Goal: Task Accomplishment & Management: Complete application form

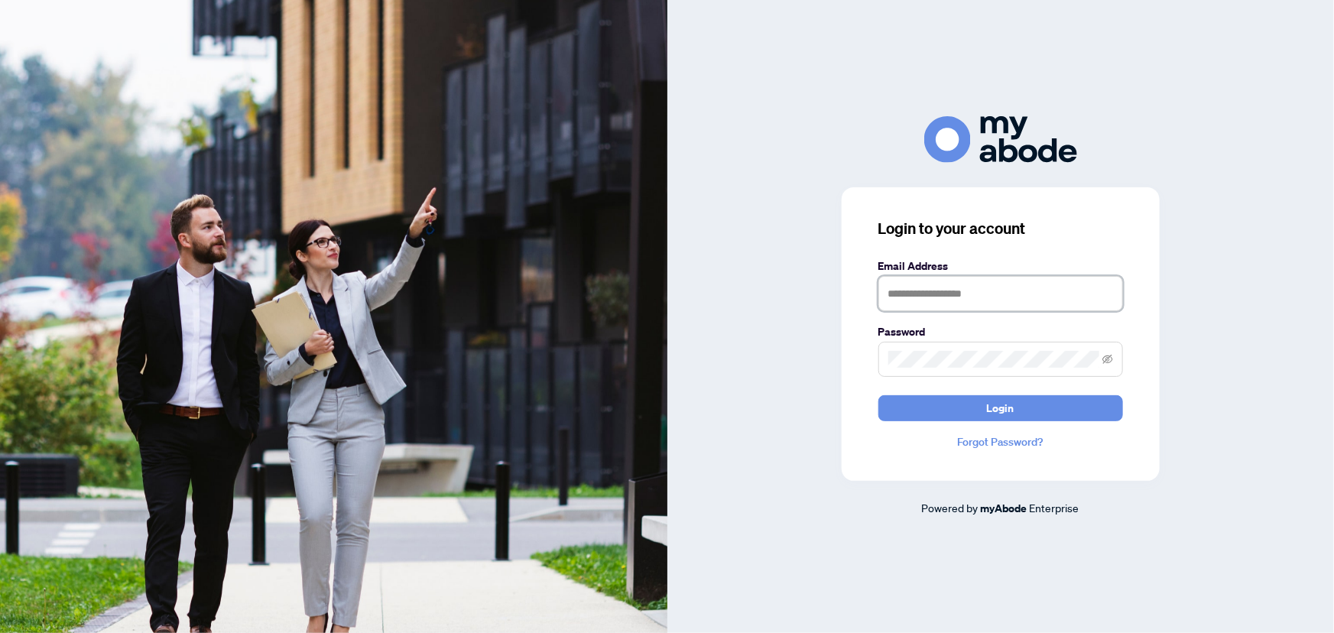
type input "**********"
click at [933, 413] on button "Login" at bounding box center [1000, 408] width 245 height 26
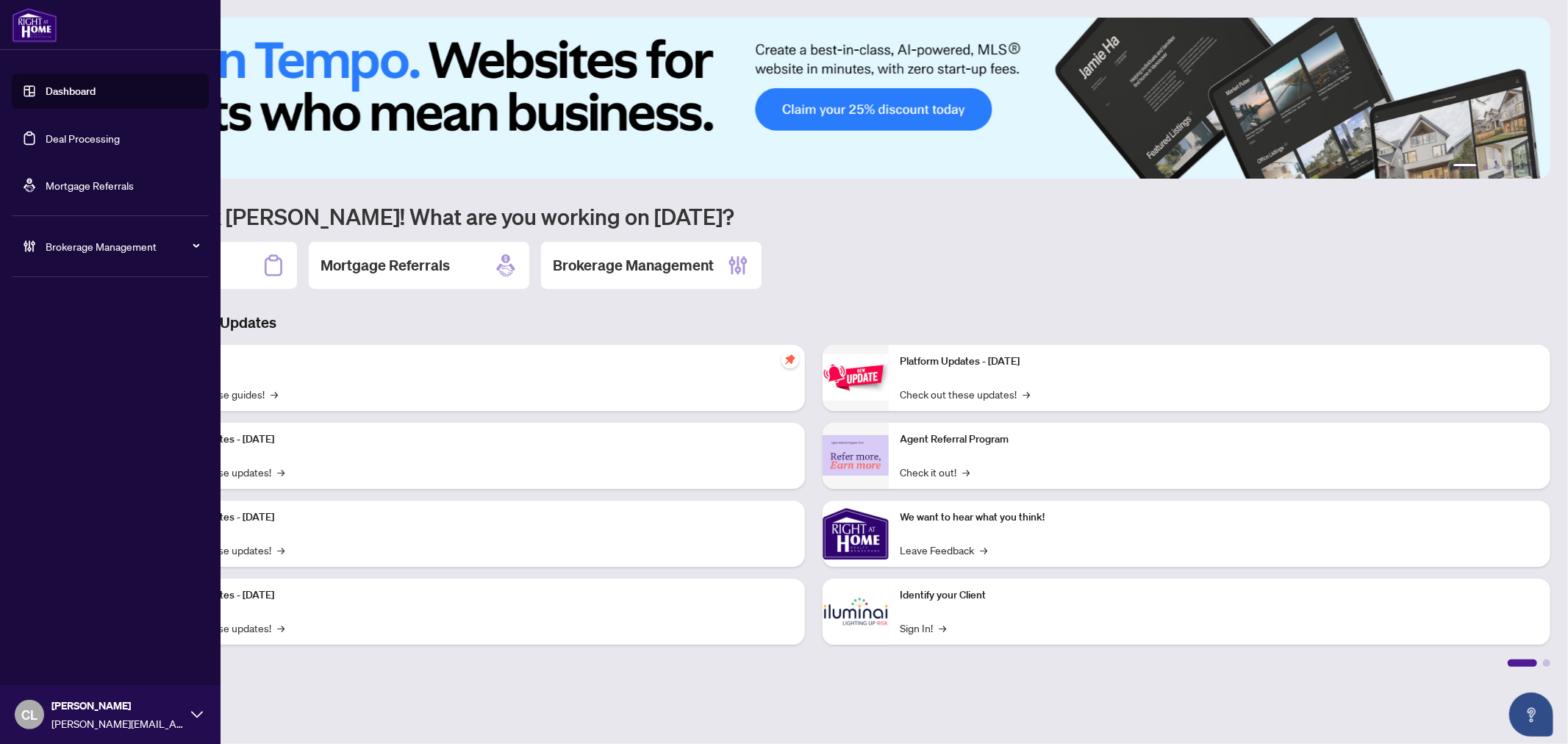
click at [51, 133] on link "Deal Processing" at bounding box center [82, 139] width 74 height 13
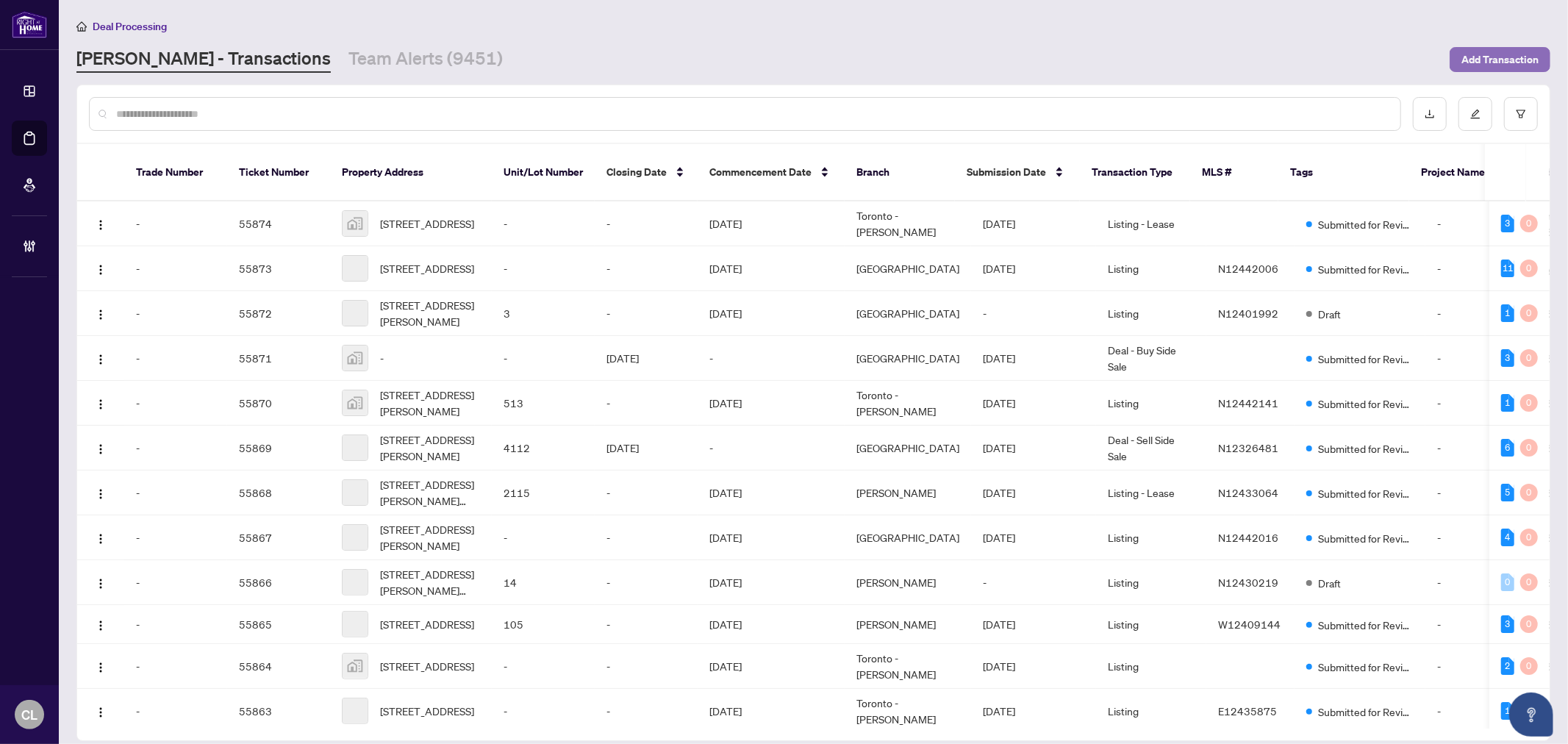
click at [1514, 61] on span "Add Transaction" at bounding box center [1500, 60] width 77 height 23
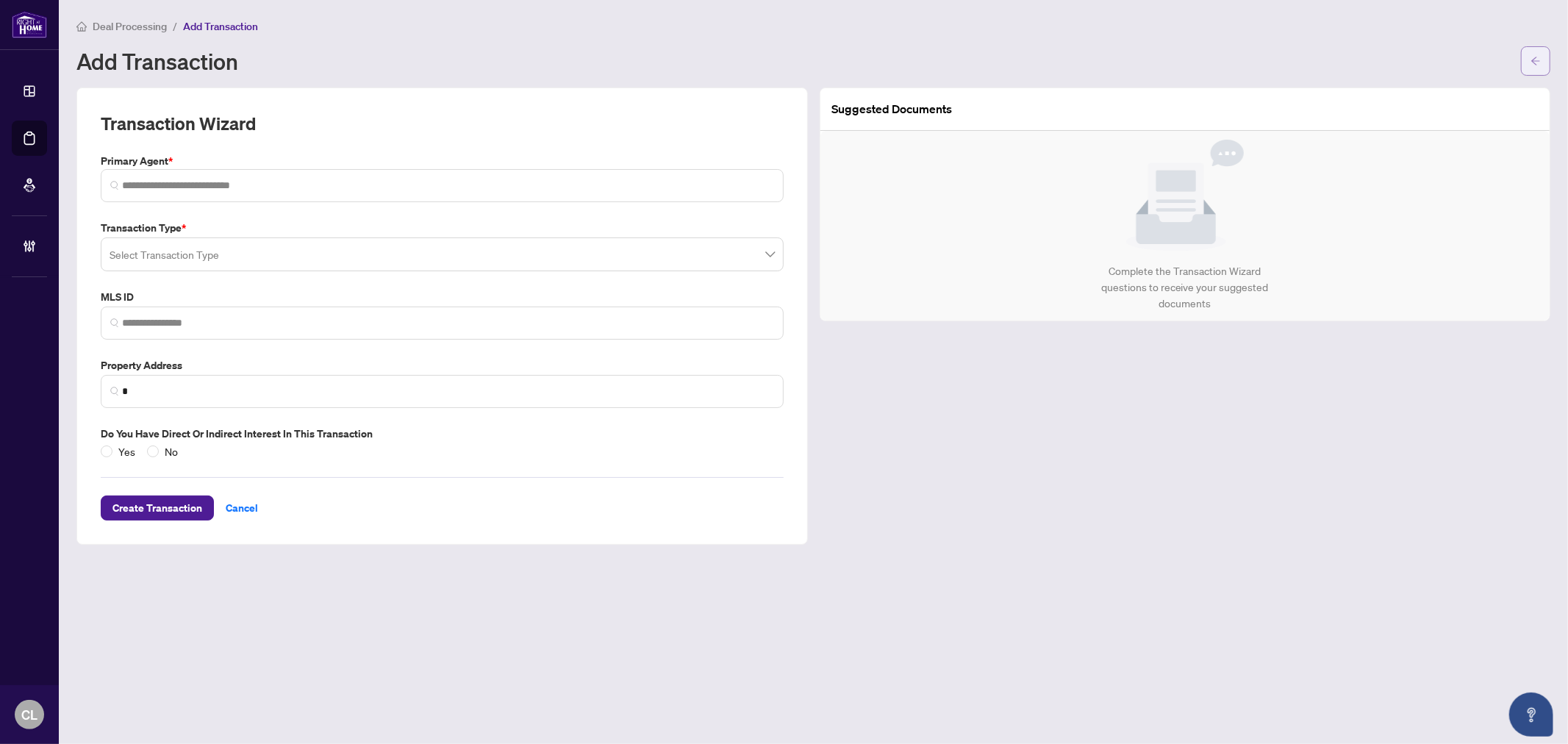
click at [1534, 61] on icon "arrow-left" at bounding box center [1535, 61] width 9 height 8
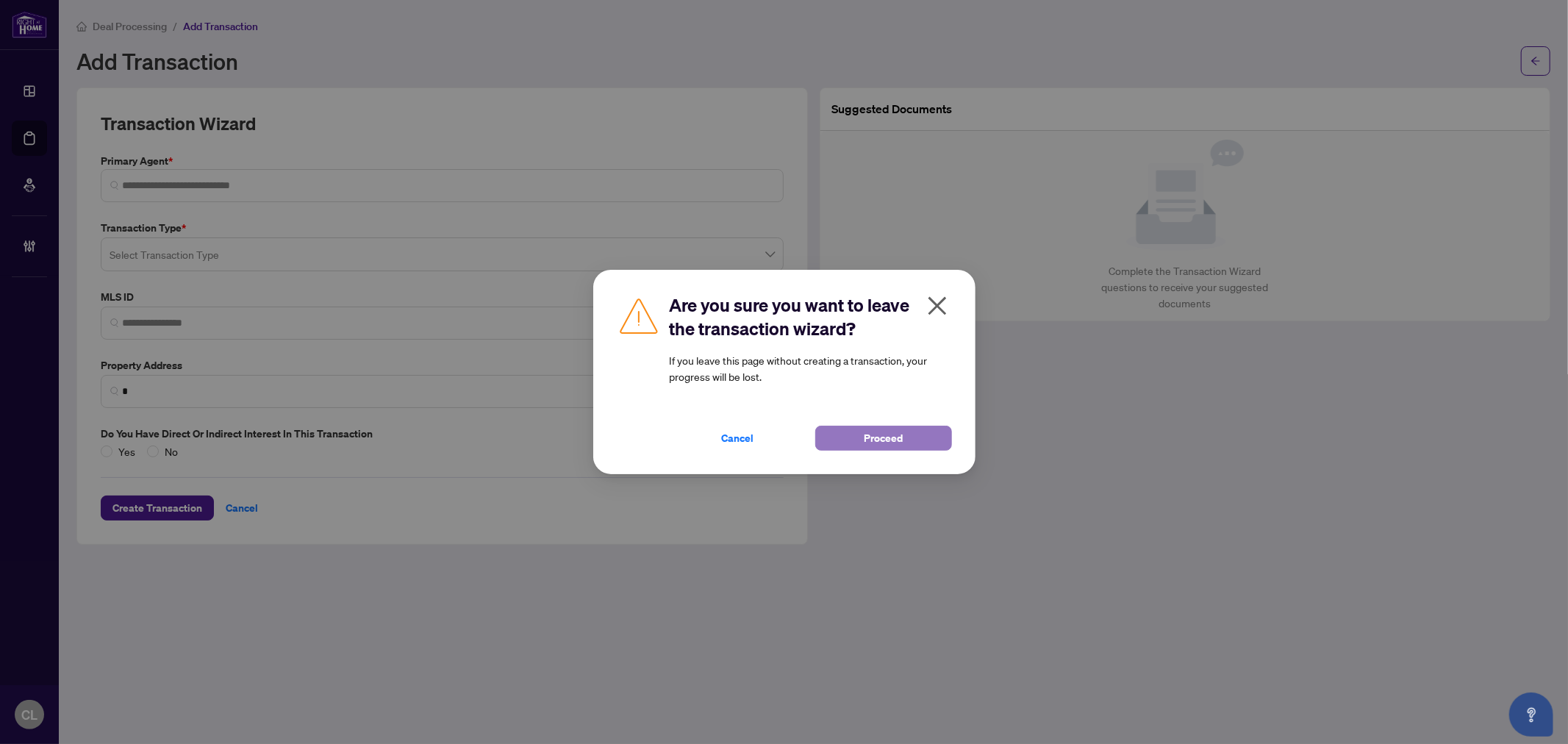
click at [861, 432] on button "Proceed" at bounding box center [884, 438] width 137 height 25
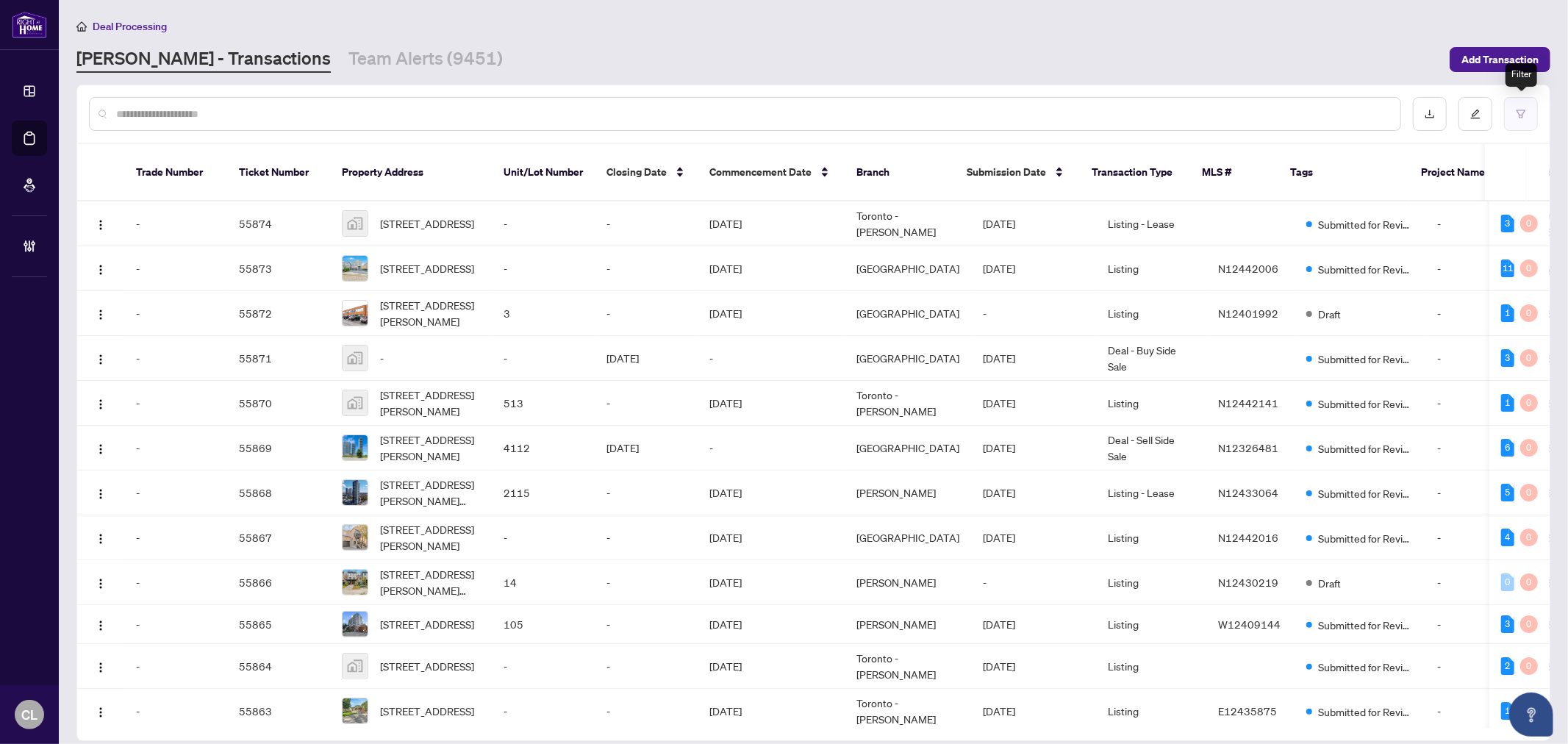
click at [1510, 118] on button "button" at bounding box center [1521, 114] width 34 height 34
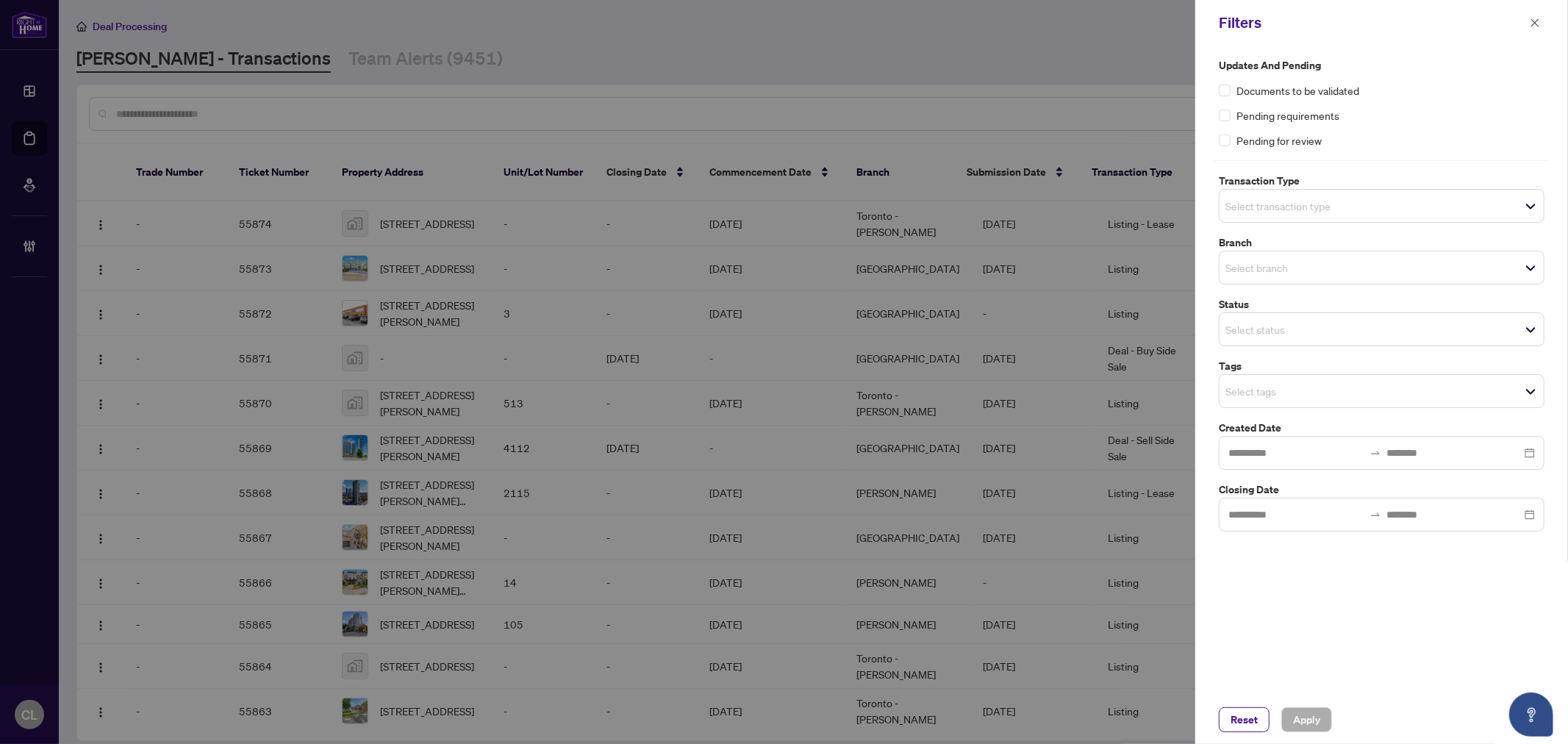
click at [1235, 199] on input "search" at bounding box center [1277, 206] width 103 height 17
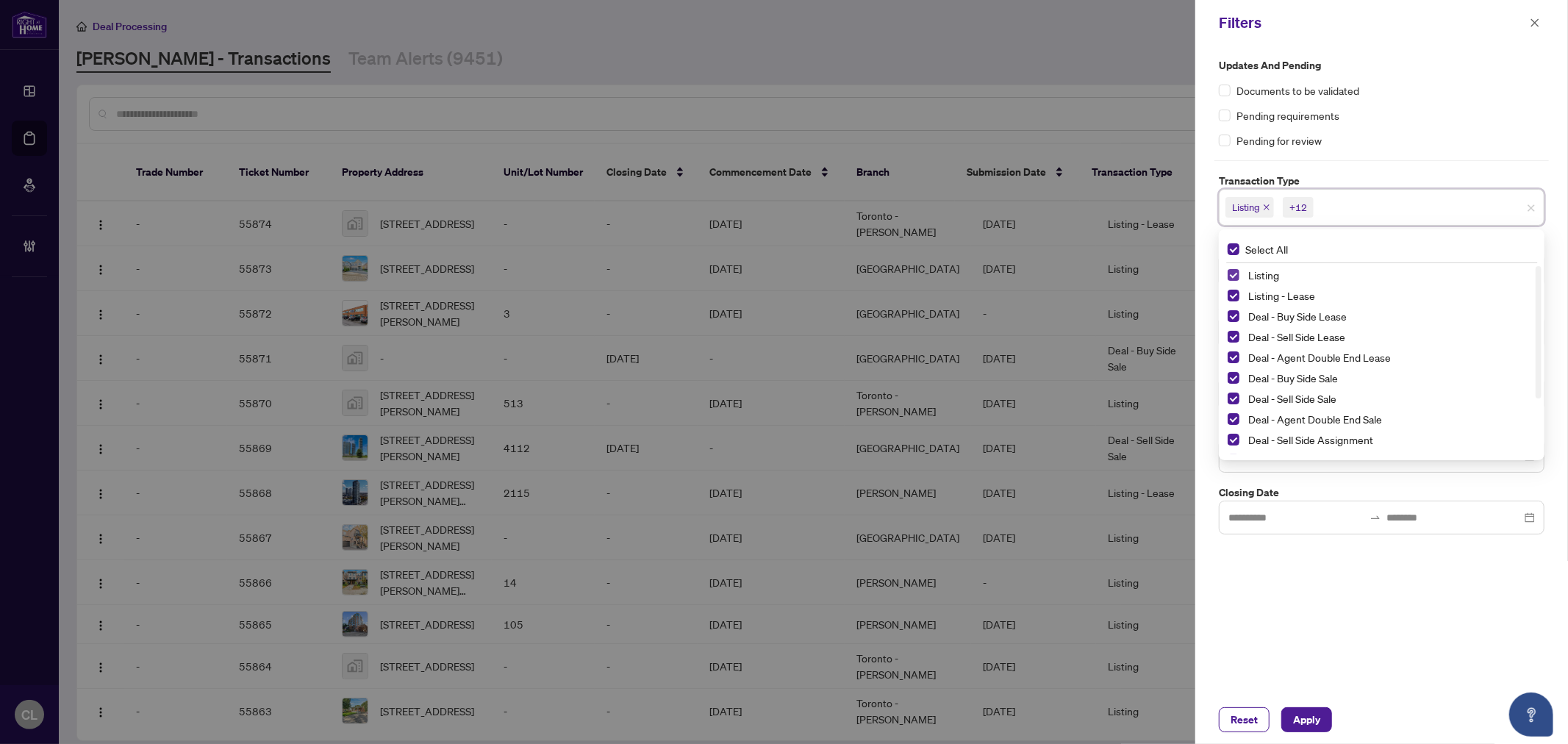
drag, startPoint x: 1233, startPoint y: 267, endPoint x: 1237, endPoint y: 278, distance: 11.7
click at [1233, 267] on div "Listing" at bounding box center [1381, 275] width 308 height 17
click at [1230, 273] on span "Select Listing" at bounding box center [1233, 275] width 12 height 12
click at [1232, 295] on span "Select Listing - Lease" at bounding box center [1233, 295] width 12 height 12
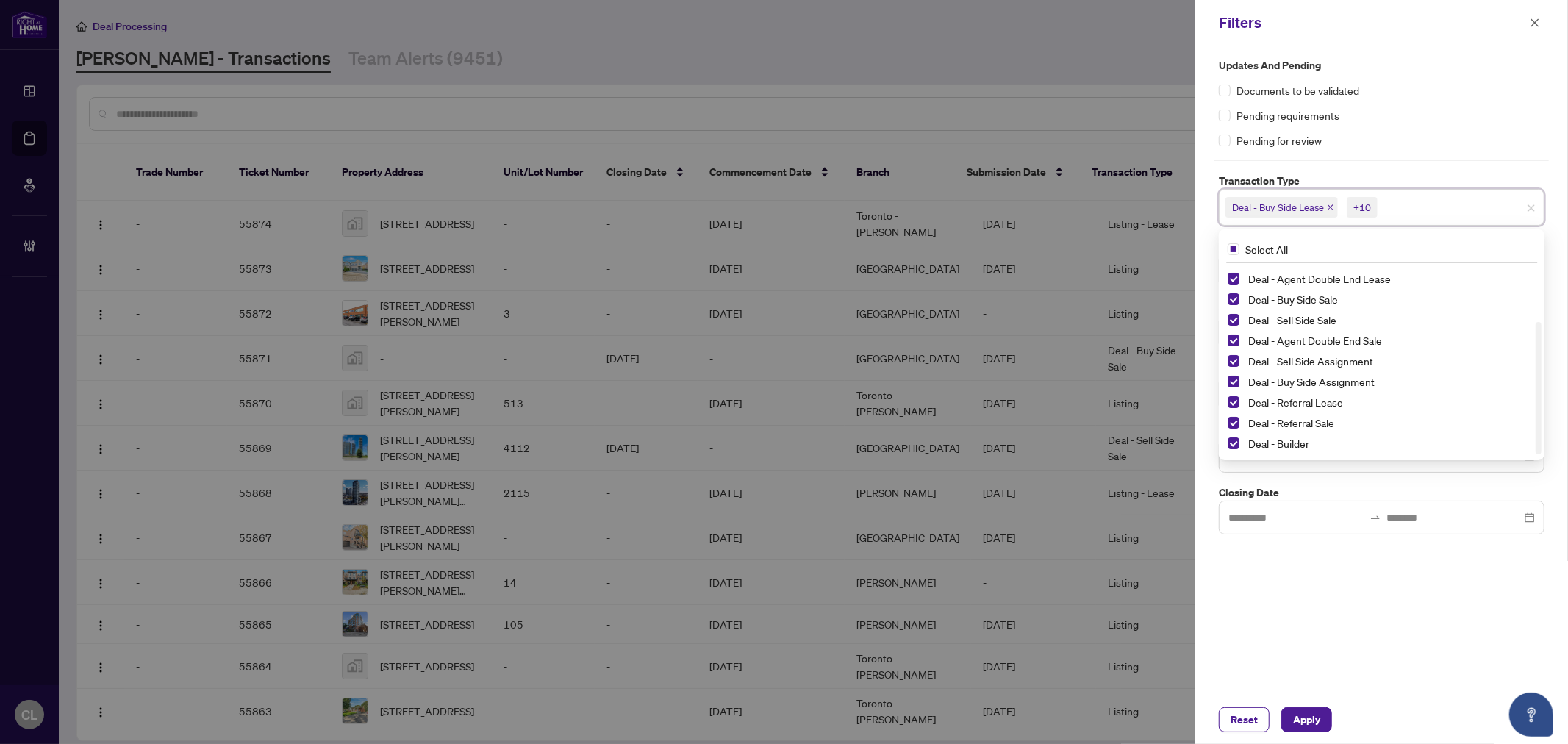
drag, startPoint x: 1541, startPoint y: 293, endPoint x: 1541, endPoint y: 420, distance: 127.0
click at [1541, 420] on div at bounding box center [1538, 389] width 6 height 133
click at [1230, 401] on span "Select Deal - Referral Lease" at bounding box center [1233, 402] width 12 height 12
click at [1229, 418] on span "Select Deal - Referral Sale" at bounding box center [1233, 423] width 12 height 12
click at [1232, 438] on span "Select Deal - Builder" at bounding box center [1233, 444] width 12 height 12
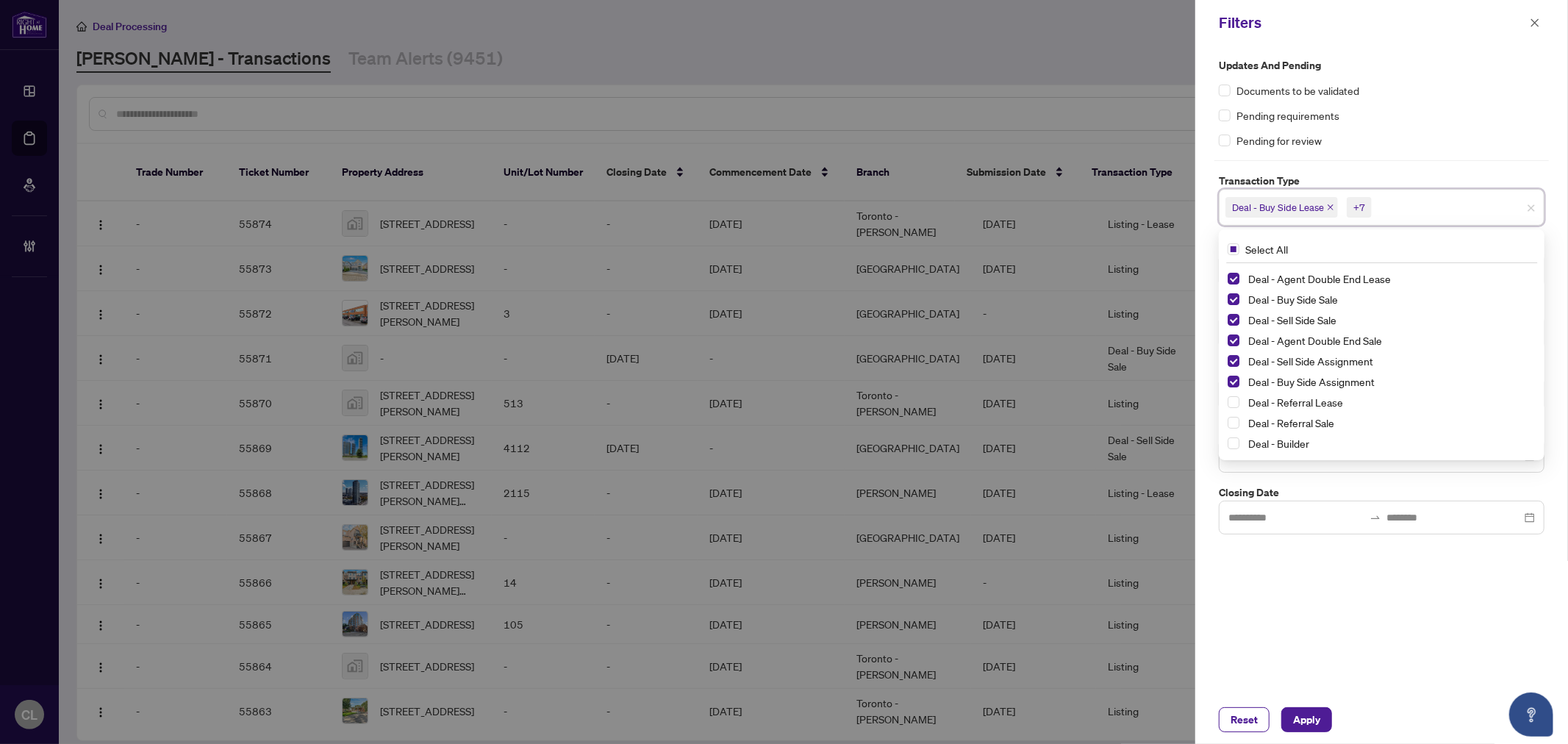
click at [1125, 78] on div at bounding box center [784, 372] width 1568 height 744
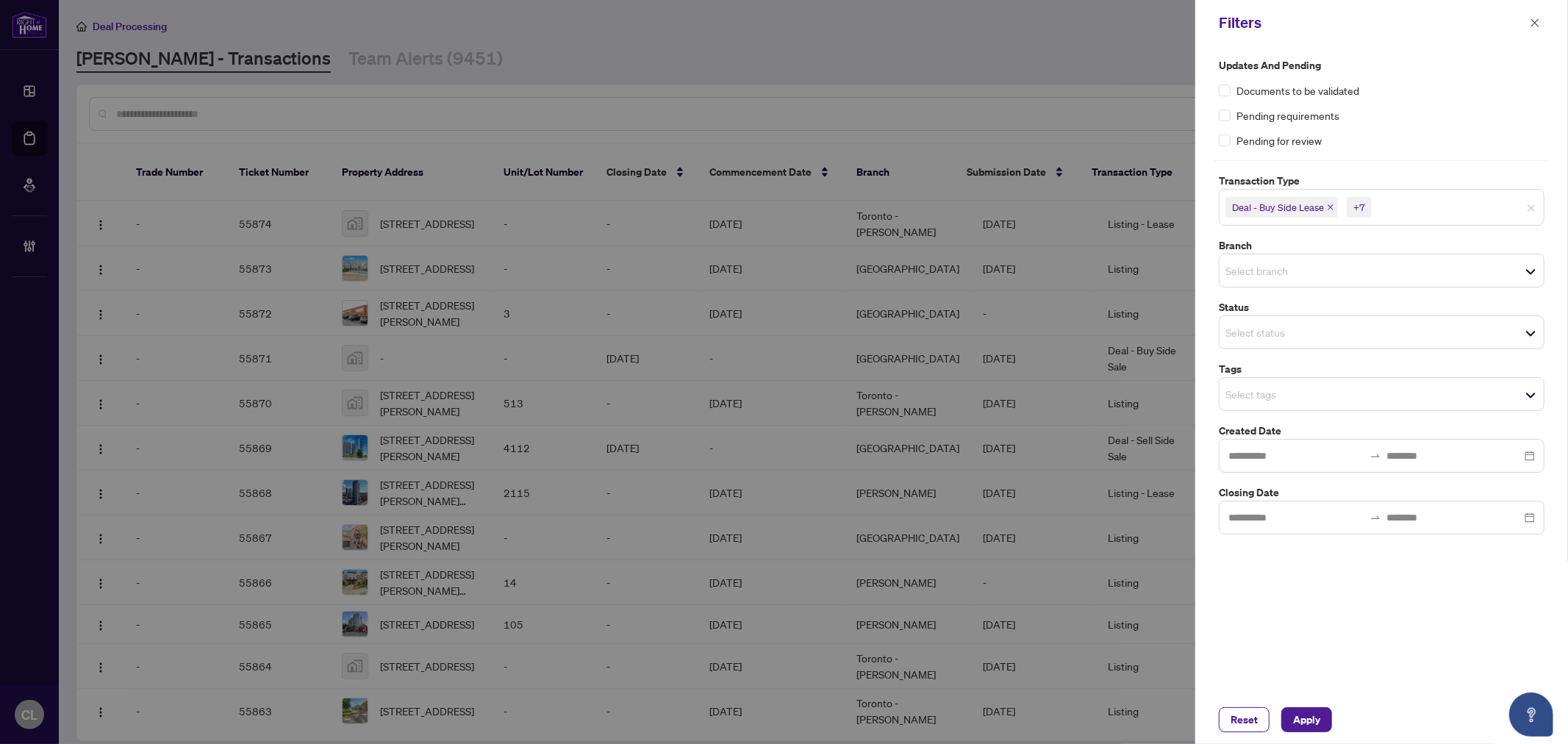
click at [1247, 269] on input "search" at bounding box center [1277, 270] width 103 height 17
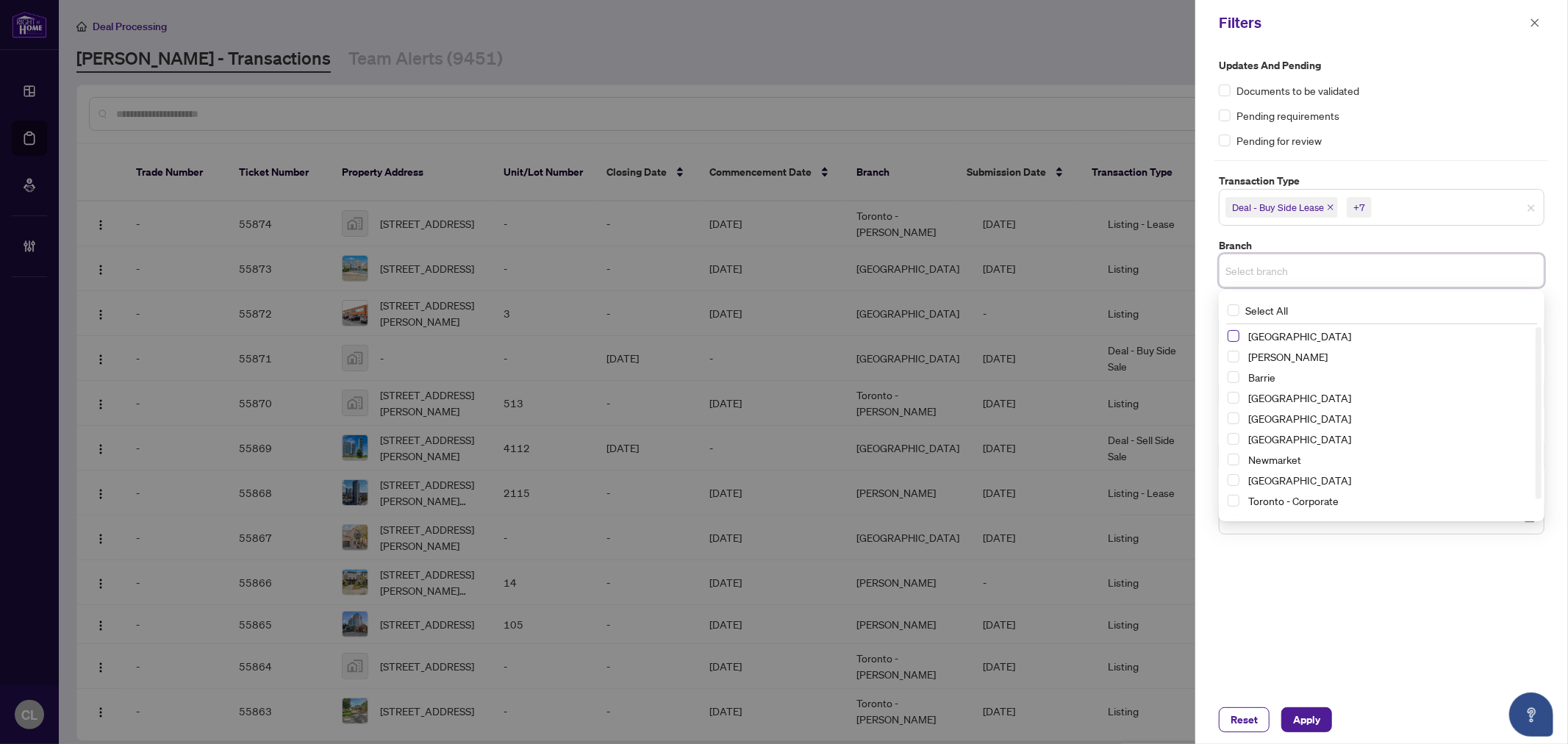
click at [1233, 335] on span "Select Richmond Hill" at bounding box center [1233, 336] width 12 height 12
click at [1230, 358] on span "Select Vaughan" at bounding box center [1233, 360] width 12 height 12
click at [1230, 381] on span "Select Barrie" at bounding box center [1233, 381] width 12 height 12
click at [1229, 421] on span "Select Durham" at bounding box center [1233, 423] width 12 height 12
click at [1229, 463] on span "Select Newmarket" at bounding box center [1233, 463] width 12 height 12
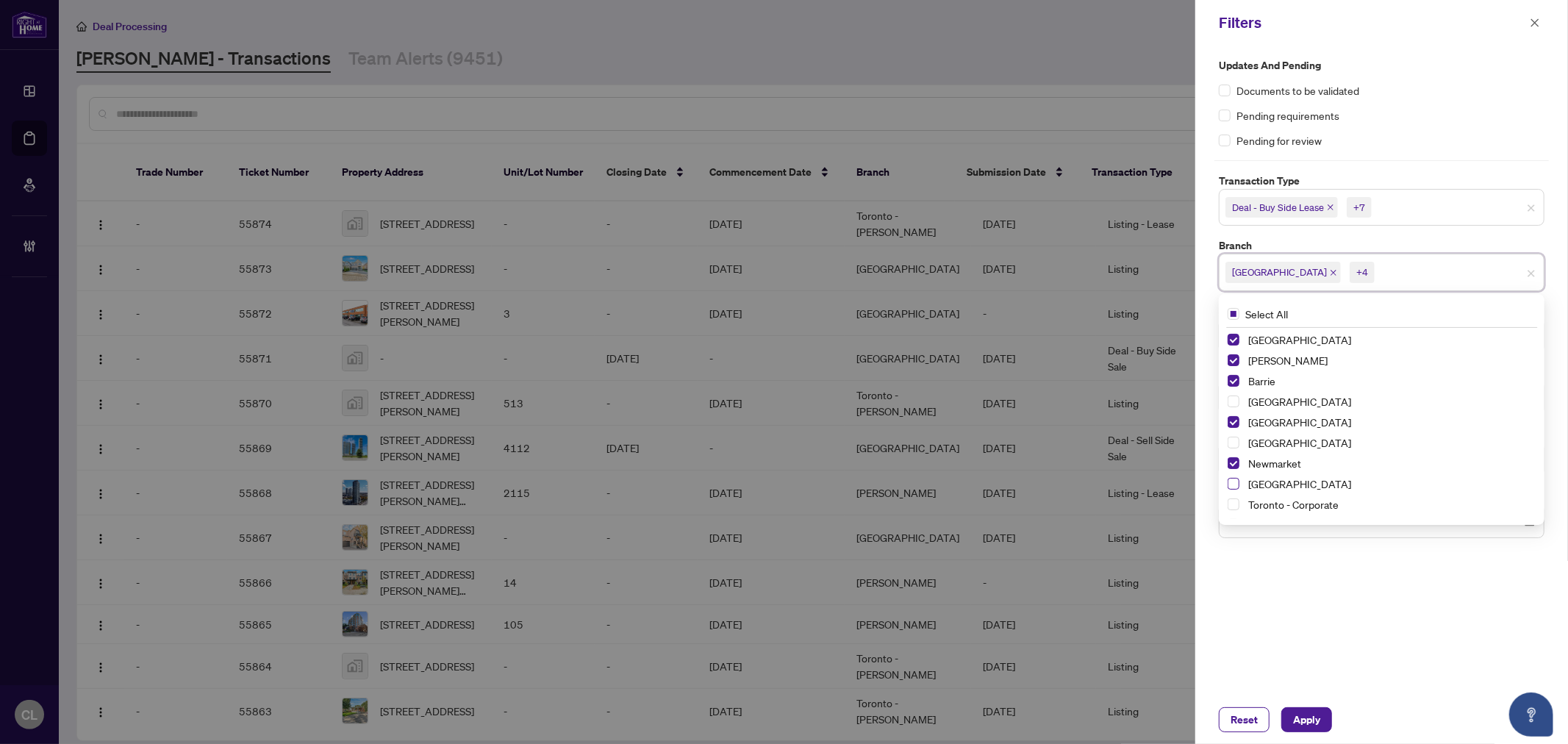
click at [1232, 482] on span "Select Ottawa" at bounding box center [1233, 484] width 12 height 12
click at [1136, 104] on div at bounding box center [784, 372] width 1568 height 744
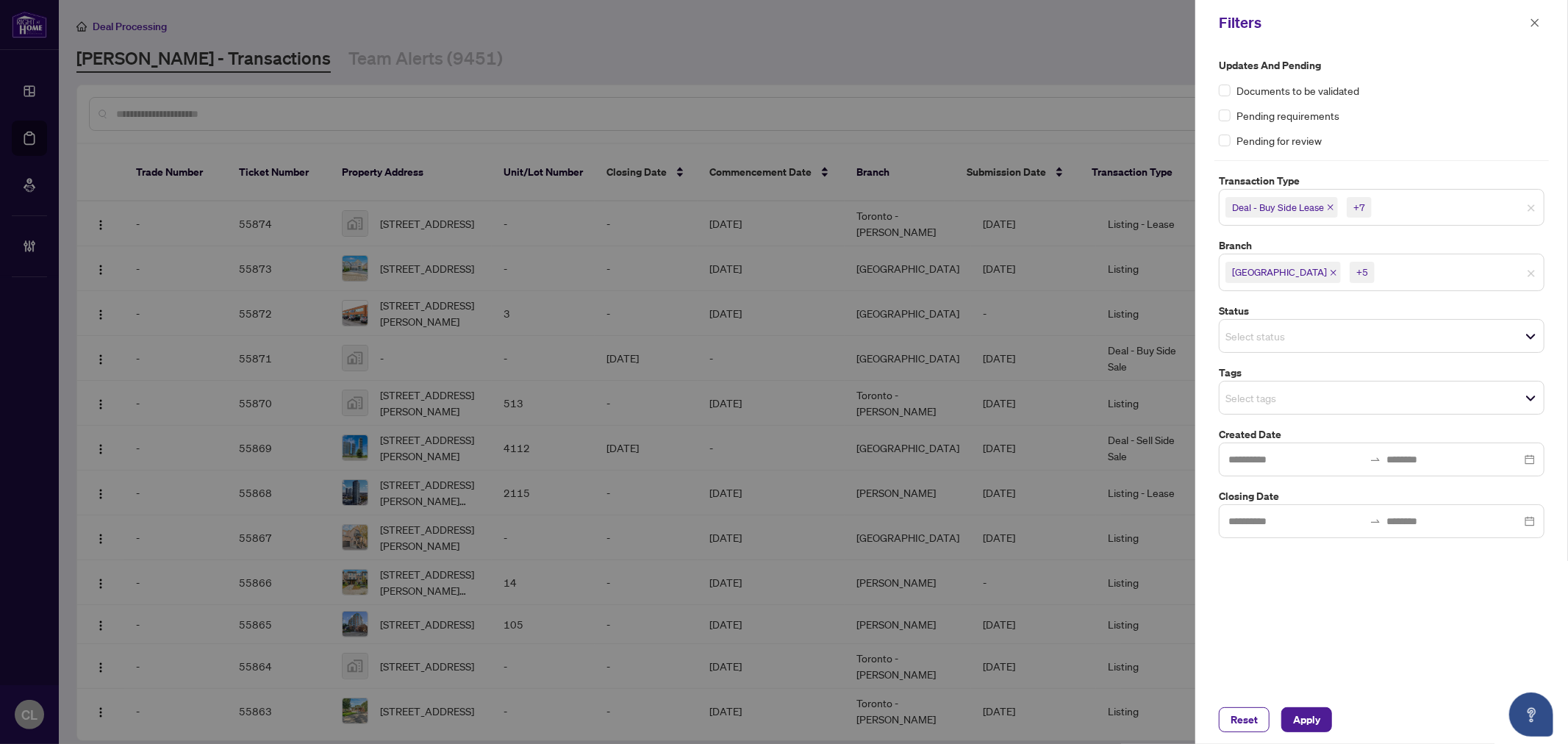
click at [543, 51] on div at bounding box center [784, 372] width 1568 height 744
click at [1265, 392] on input "search" at bounding box center [1277, 398] width 103 height 17
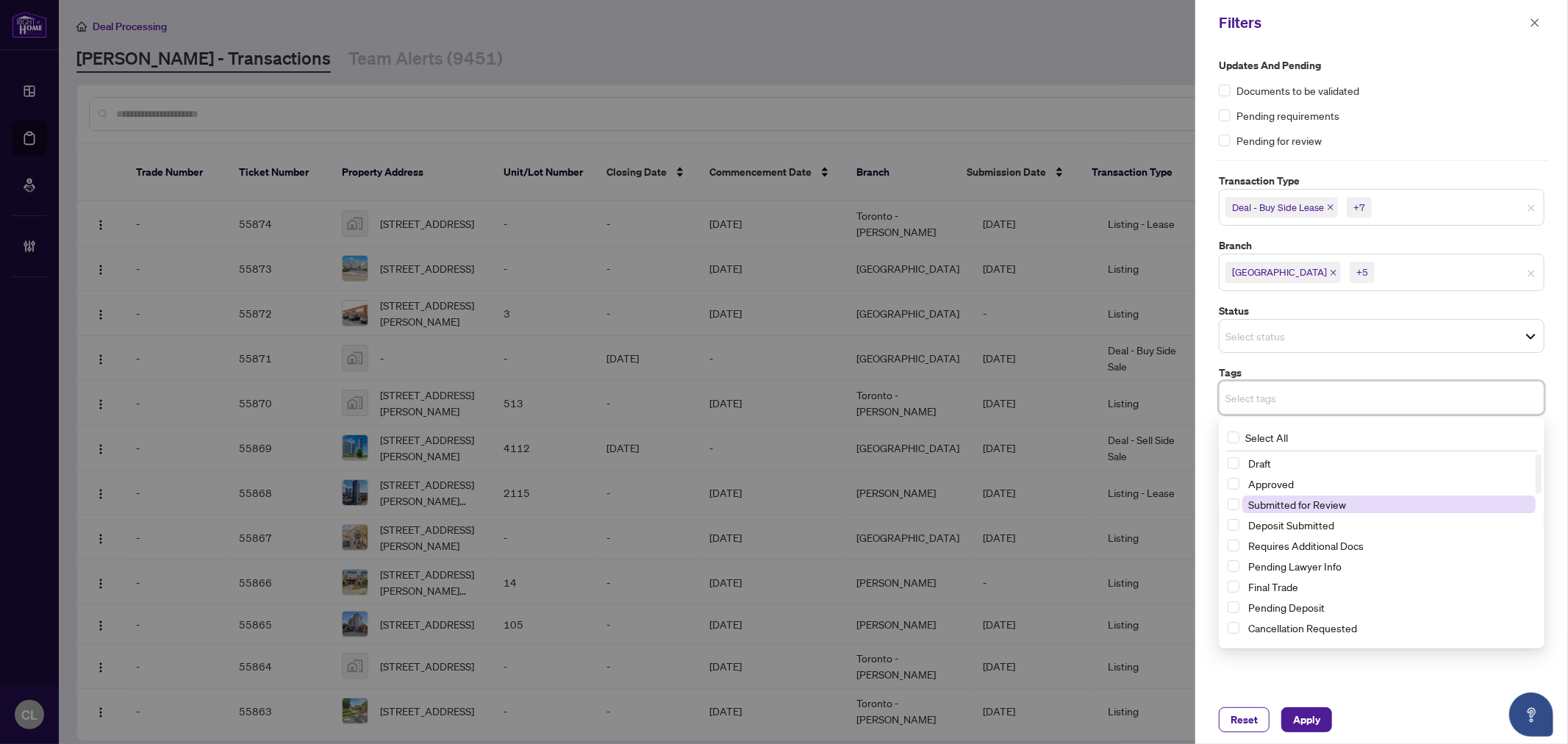
click at [1321, 504] on span "Submitted for Review" at bounding box center [1298, 504] width 98 height 13
click at [987, 39] on div at bounding box center [784, 372] width 1568 height 744
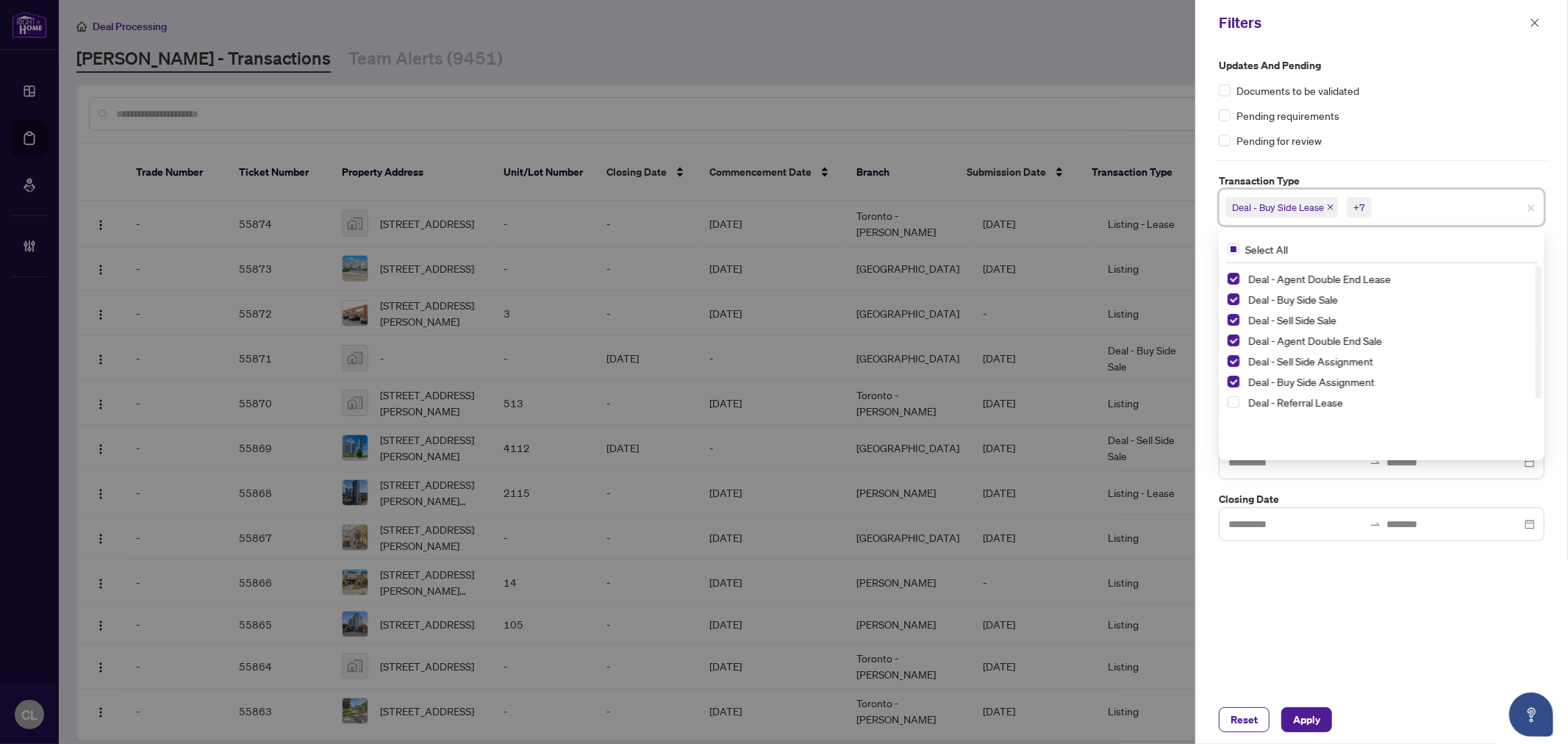
click at [1395, 214] on input "search" at bounding box center [1426, 207] width 103 height 17
click at [1555, 269] on div "Updates and Pending Documents to be validated Pending requirements Pending for …" at bounding box center [1381, 371] width 372 height 651
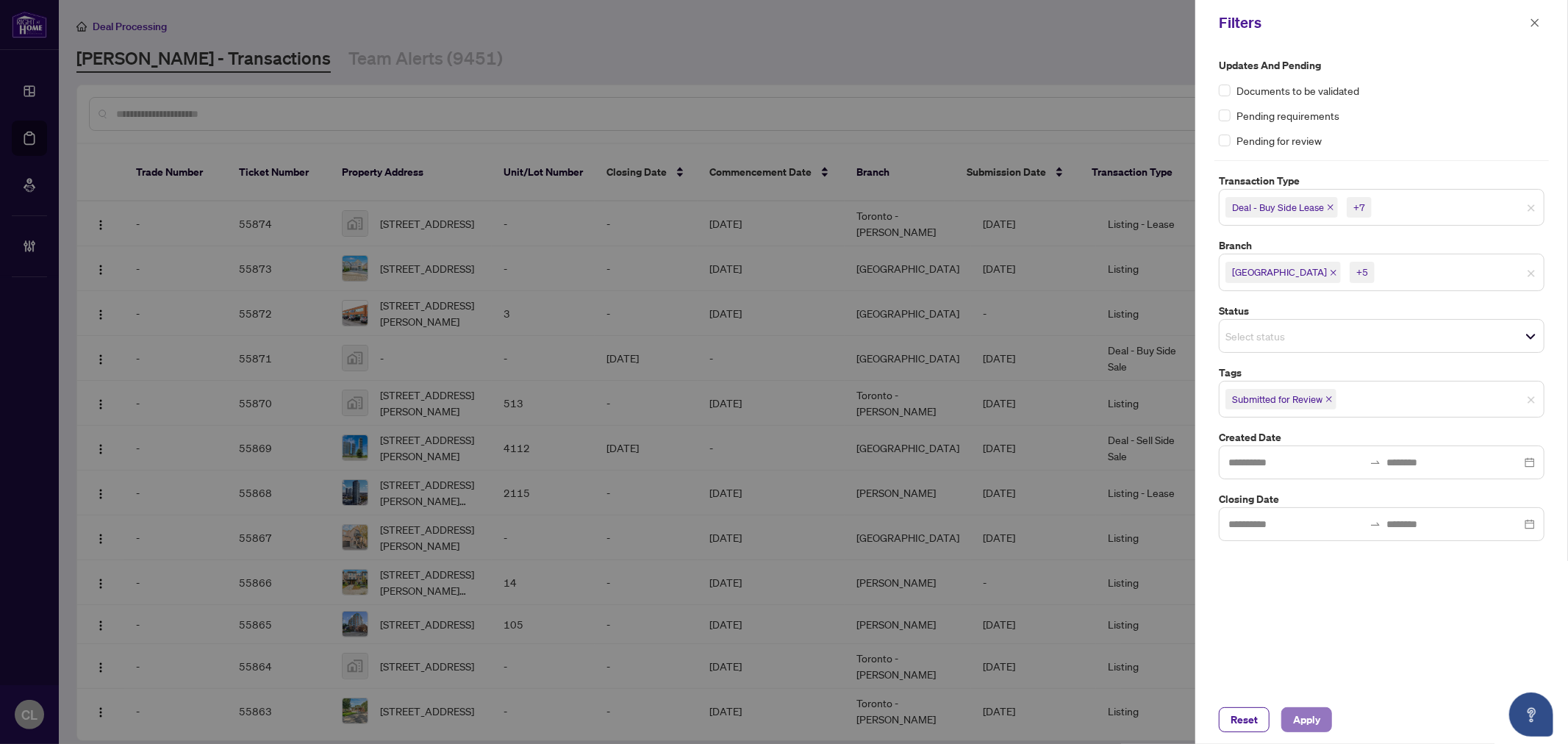
click at [1303, 726] on span "Apply" at bounding box center [1306, 720] width 27 height 23
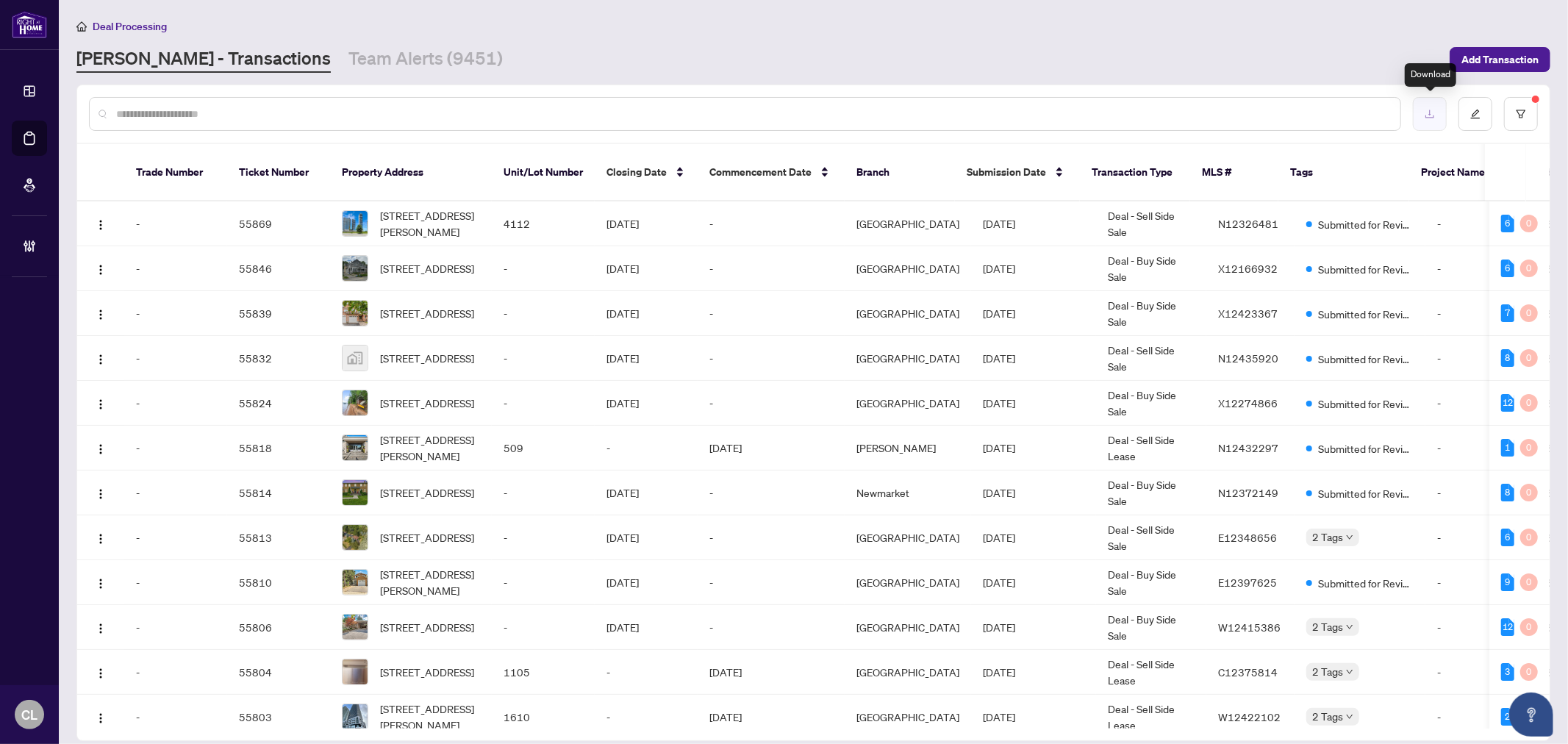
click at [1434, 106] on button "button" at bounding box center [1429, 114] width 34 height 34
click at [127, 111] on input "text" at bounding box center [752, 114] width 1273 height 16
click at [399, 101] on div at bounding box center [745, 114] width 1312 height 34
click at [402, 106] on div at bounding box center [745, 114] width 1312 height 34
click at [402, 107] on input "text" at bounding box center [752, 114] width 1273 height 16
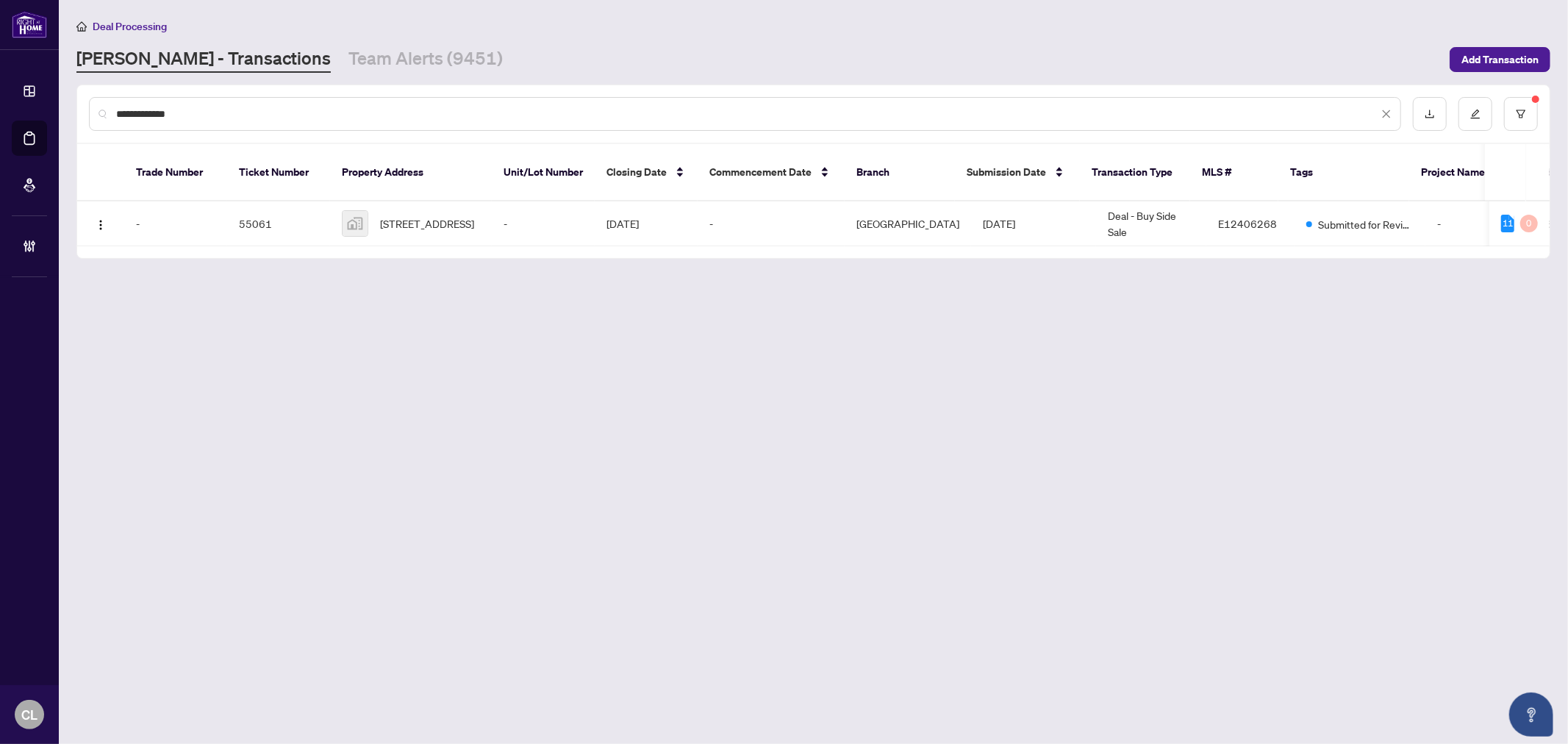
type input "**********"
click at [443, 216] on span "18 Stanbridge Court, Scarborough, ON, Canada" at bounding box center [427, 223] width 94 height 16
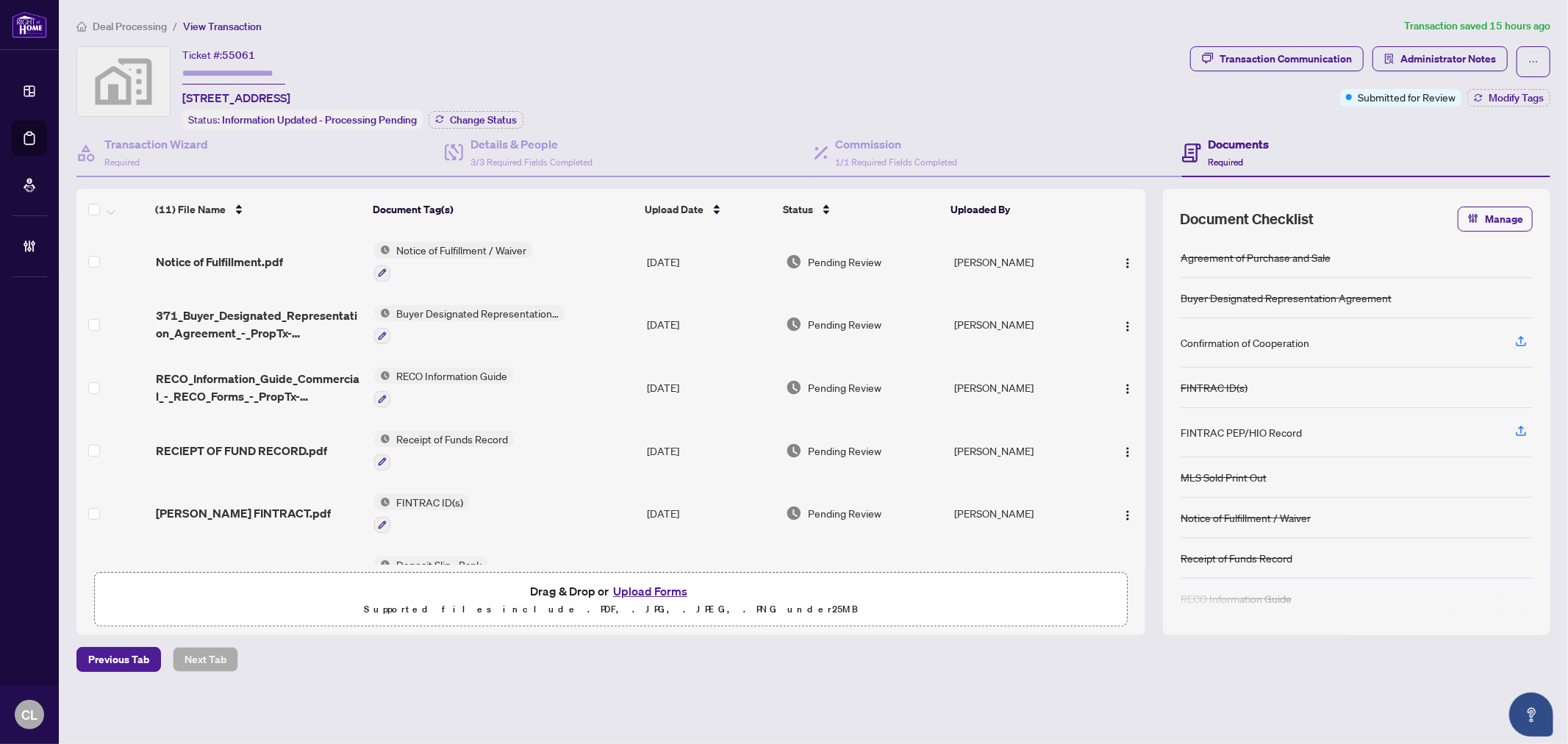
drag, startPoint x: 1147, startPoint y: 357, endPoint x: 1146, endPoint y: 430, distance: 73.0
click at [1146, 430] on div "(11) File Name Document Tag(s) Upload Date Status Uploaded By (11) File Name Do…" at bounding box center [813, 412] width 1474 height 447
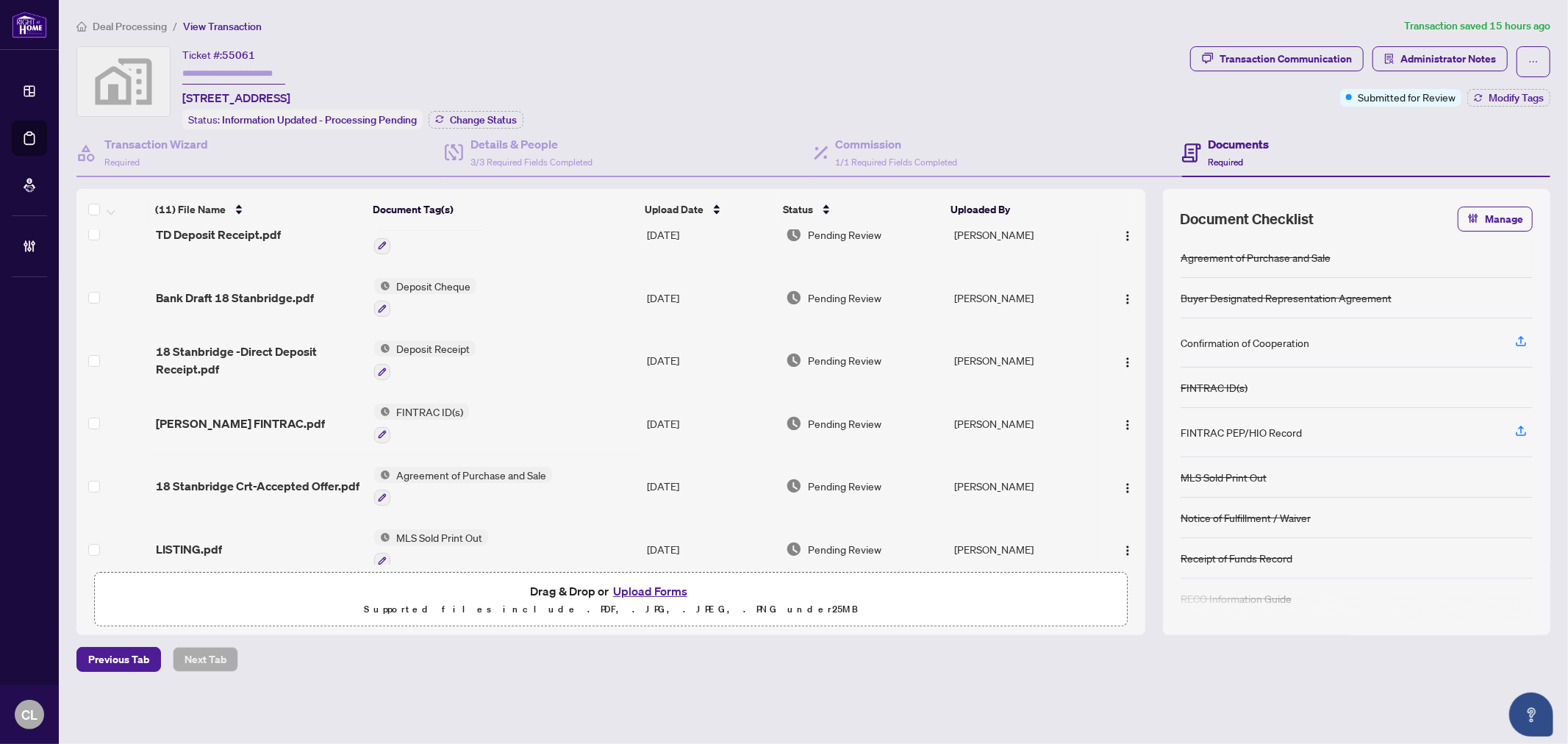
scroll to position [350, 0]
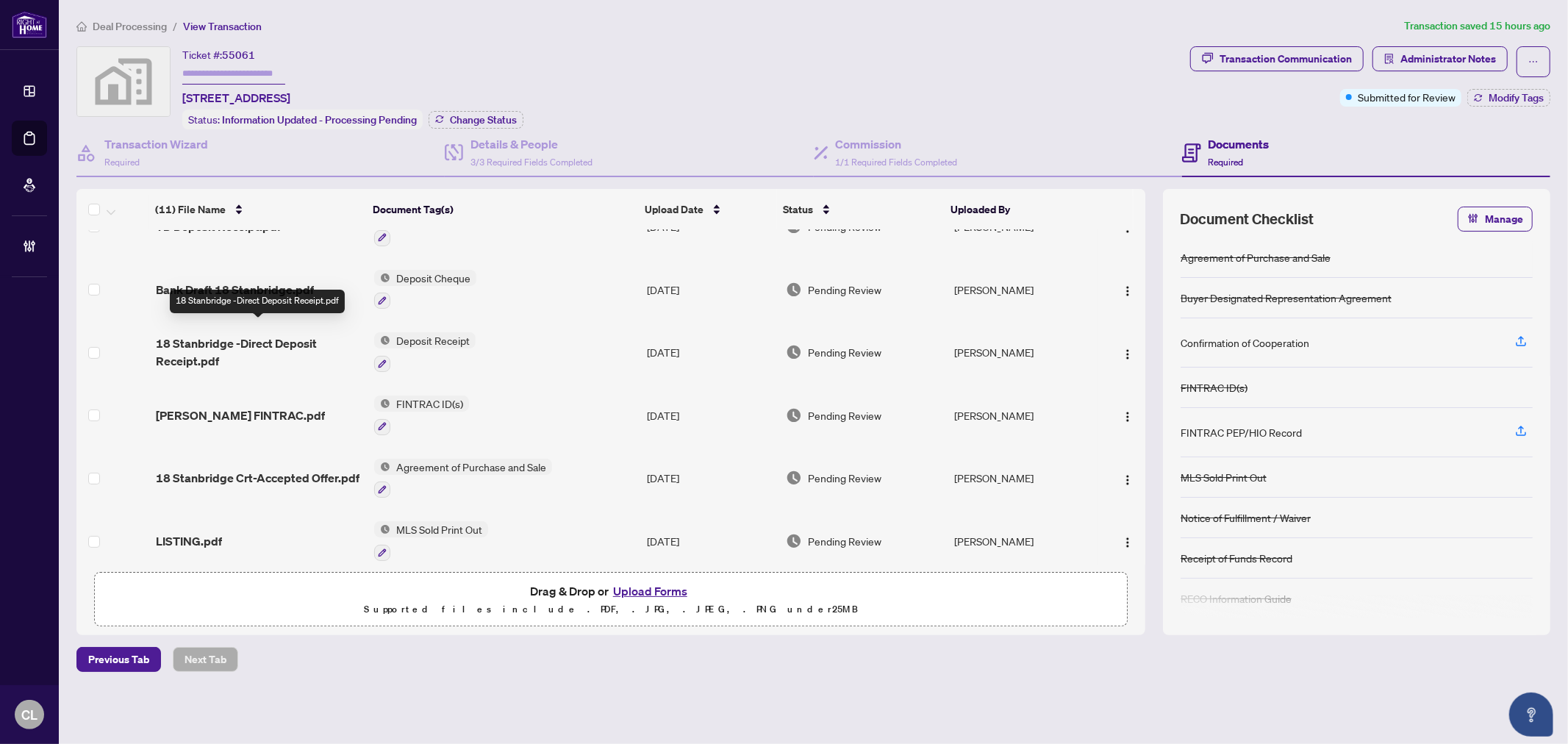
click at [255, 340] on span "18 Stanbridge -Direct Deposit Receipt.pdf" at bounding box center [259, 352] width 207 height 36
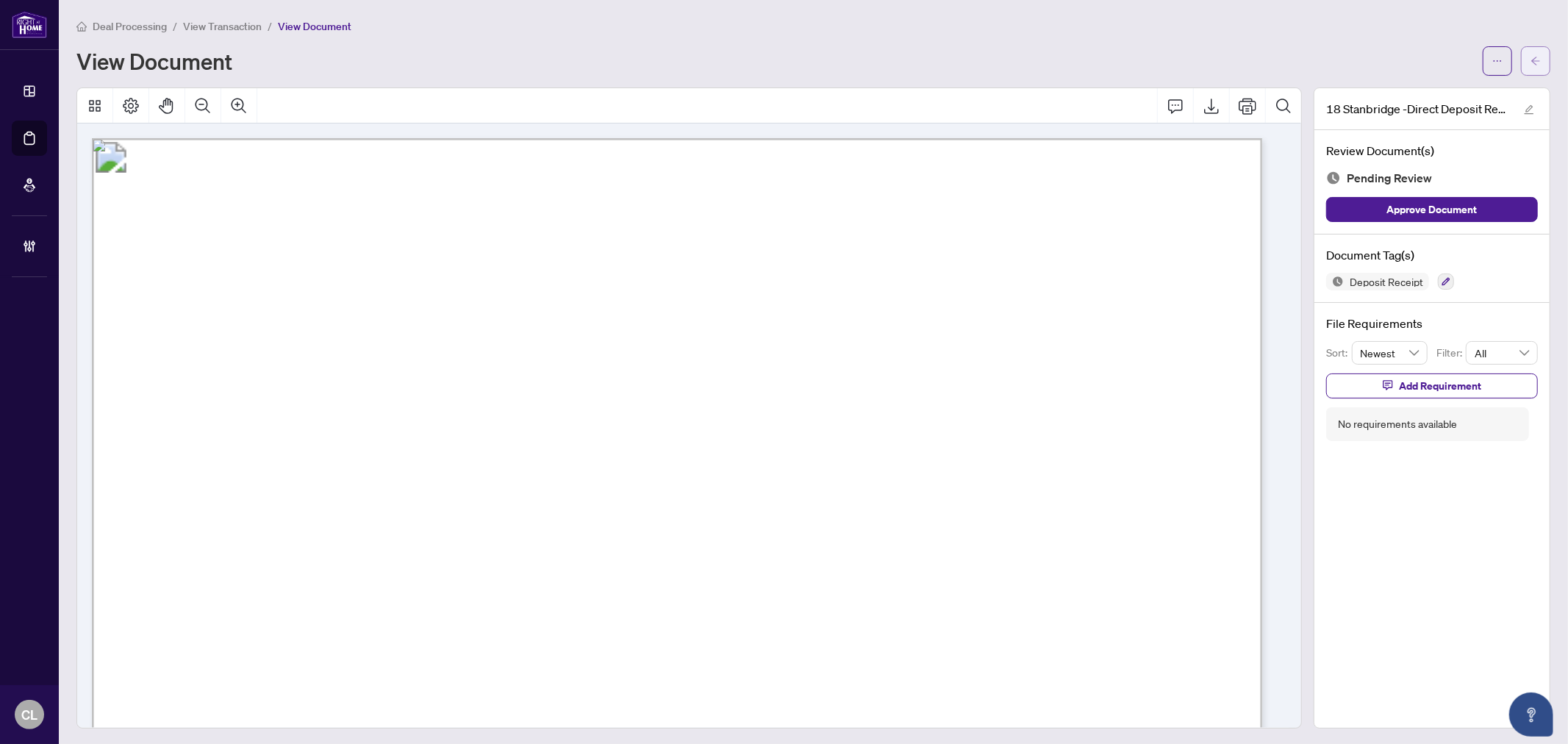
click at [1521, 57] on button "button" at bounding box center [1535, 61] width 30 height 30
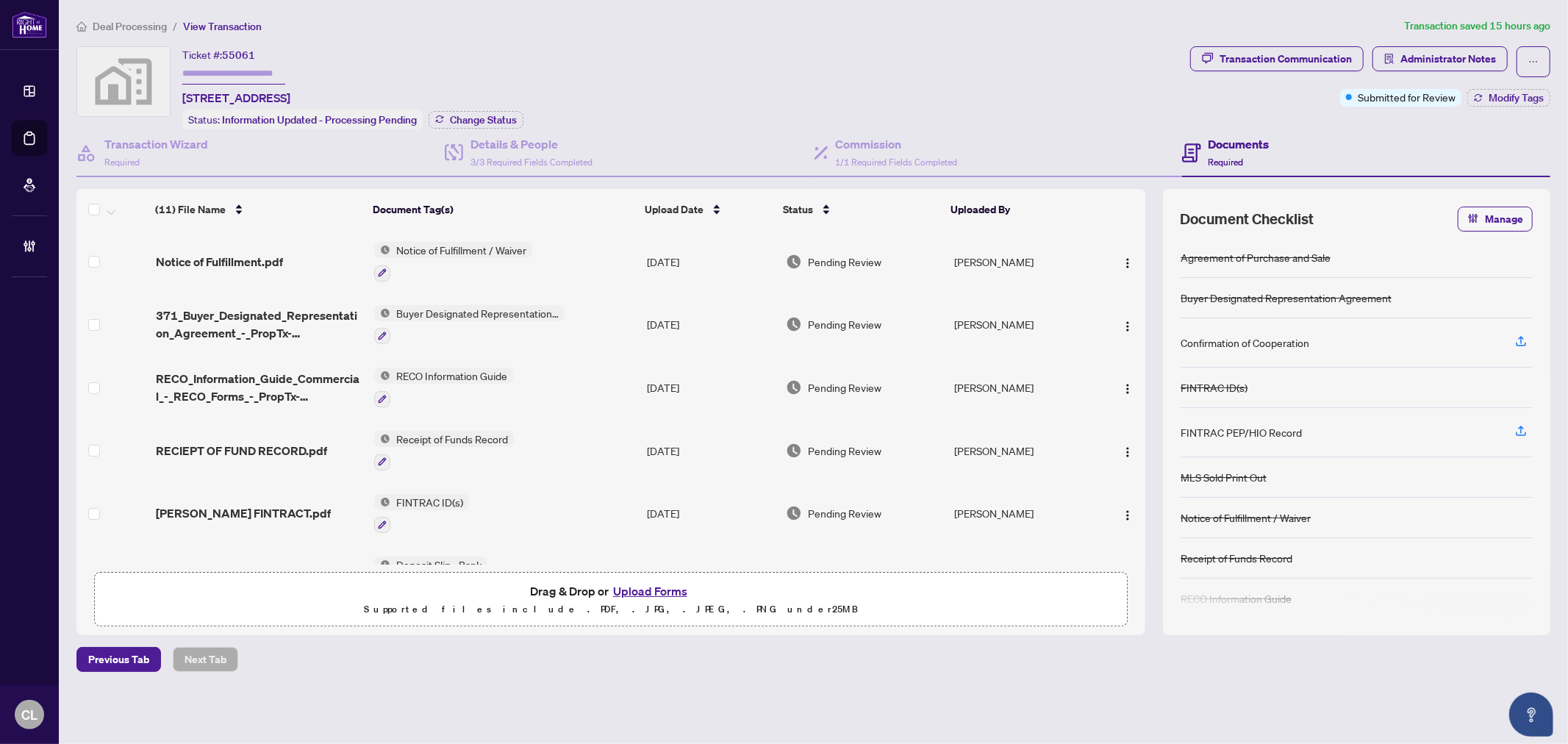
click at [246, 70] on input "text" at bounding box center [234, 74] width 103 height 21
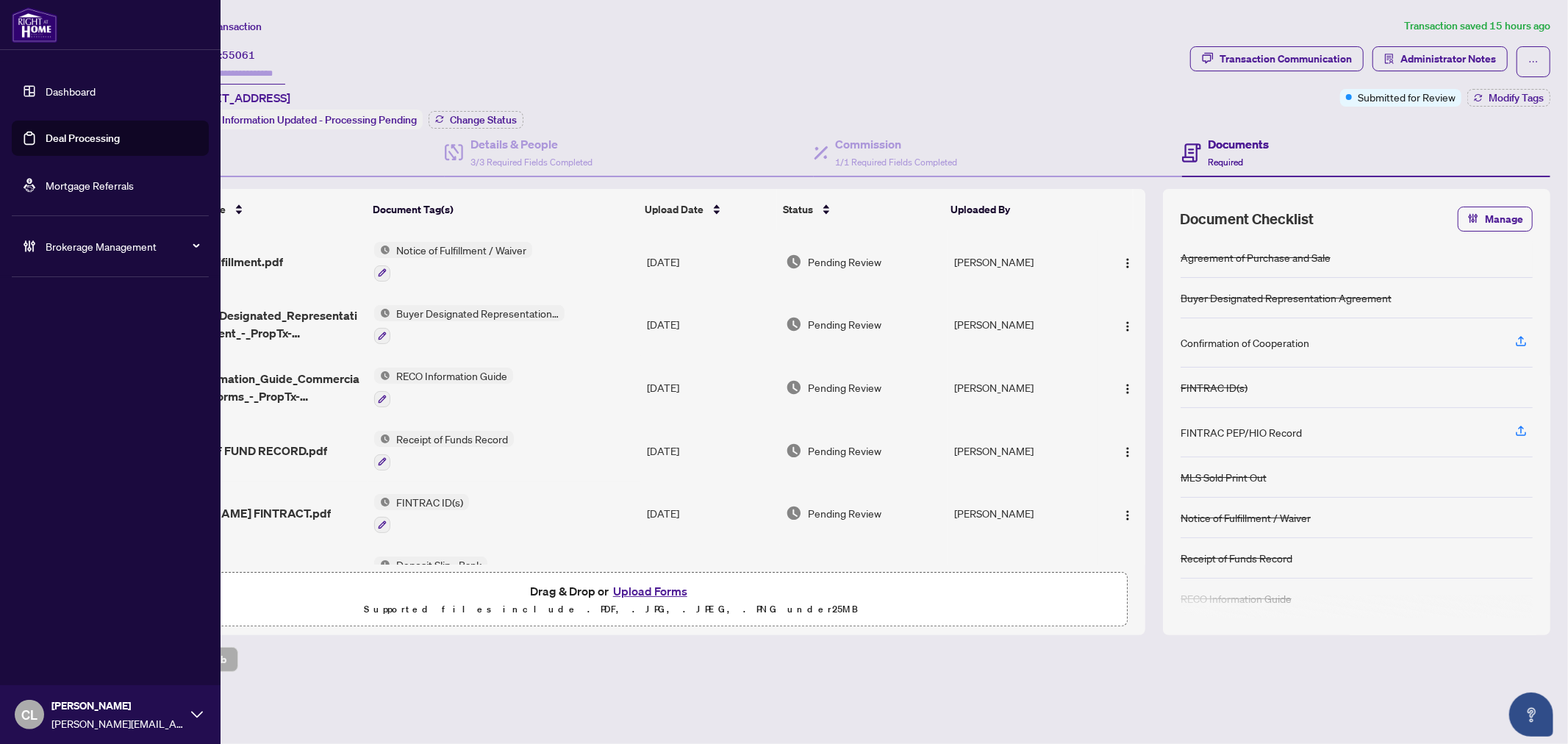
drag, startPoint x: 75, startPoint y: 135, endPoint x: 127, endPoint y: 126, distance: 52.8
click at [75, 135] on link "Deal Processing" at bounding box center [82, 139] width 74 height 13
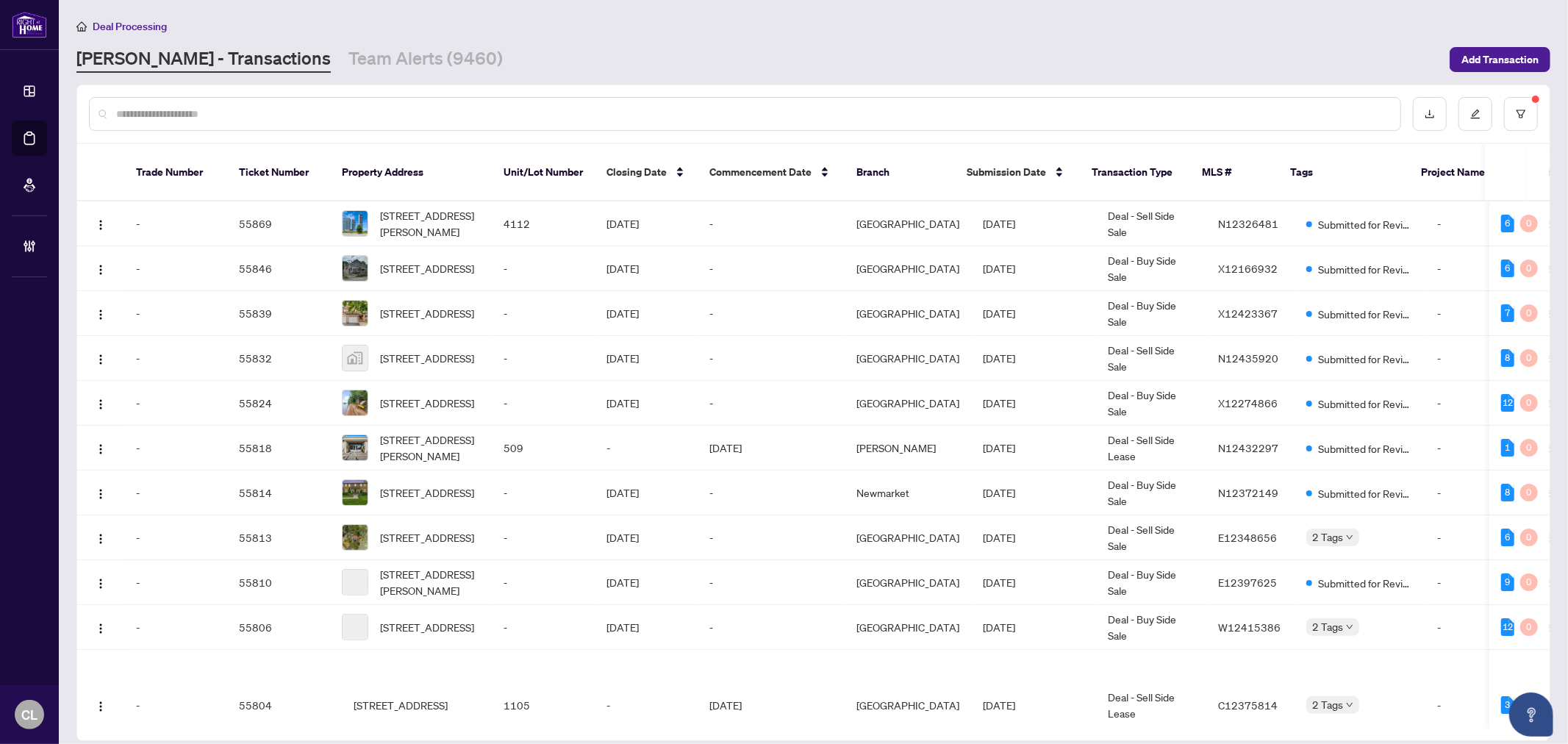
click at [229, 114] on input "text" at bounding box center [752, 114] width 1273 height 16
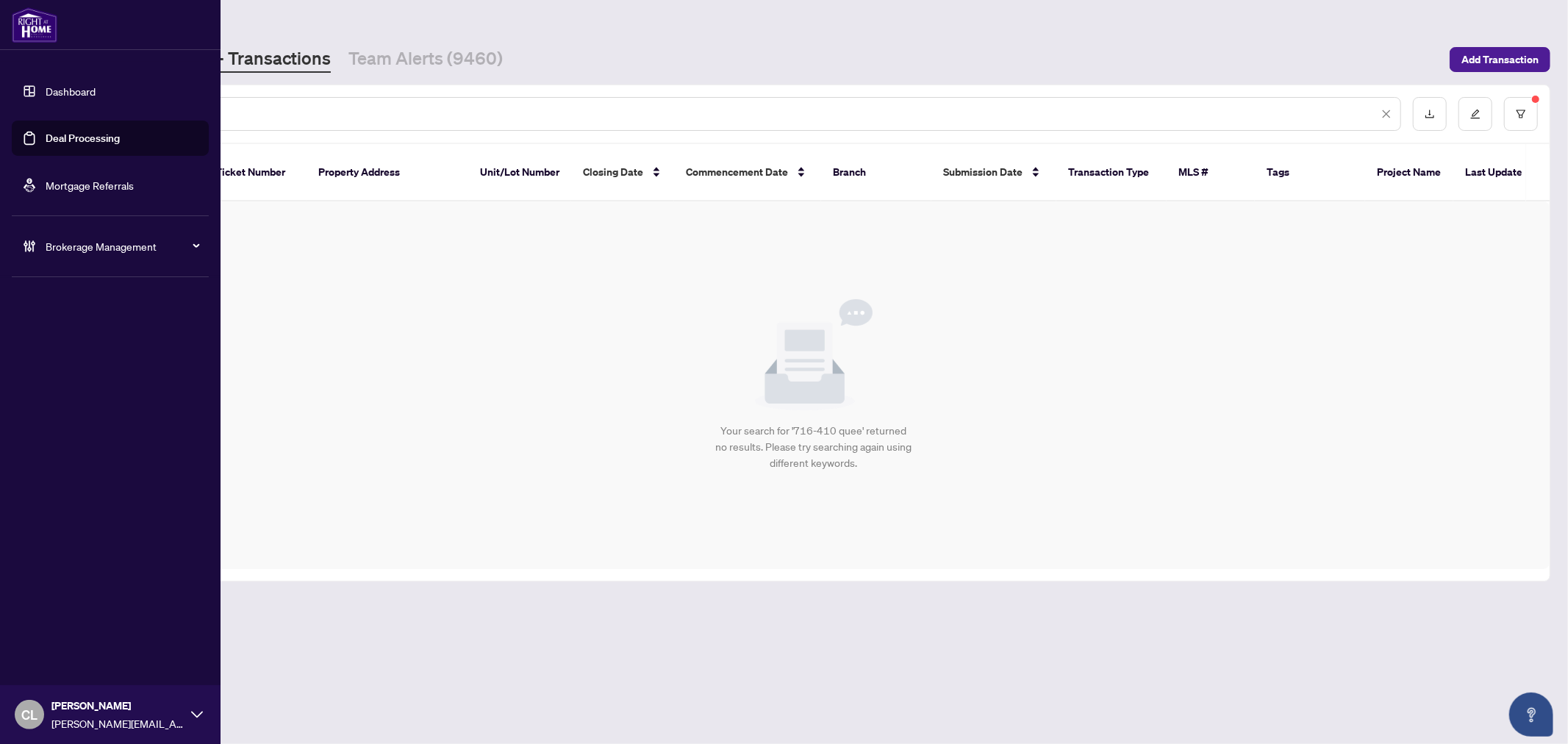
drag, startPoint x: 226, startPoint y: 114, endPoint x: 39, endPoint y: 111, distance: 187.0
click at [39, 111] on div "**********" at bounding box center [784, 372] width 1568 height 744
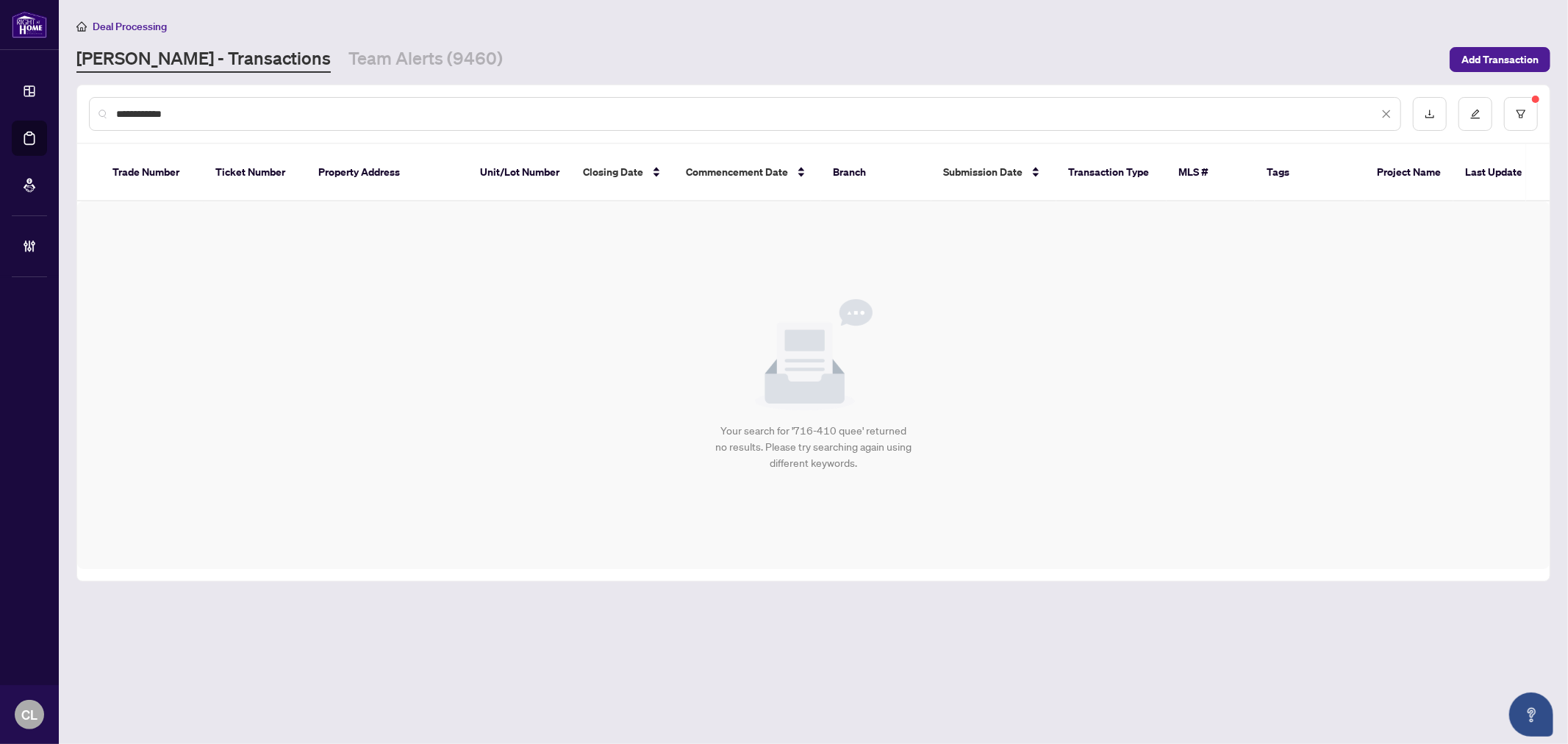
click at [296, 106] on input "**********" at bounding box center [747, 114] width 1262 height 16
type input "**********"
click at [275, 115] on input "**********" at bounding box center [747, 114] width 1262 height 16
drag, startPoint x: 275, startPoint y: 115, endPoint x: 114, endPoint y: 114, distance: 161.0
click at [114, 114] on div "**********" at bounding box center [745, 114] width 1312 height 34
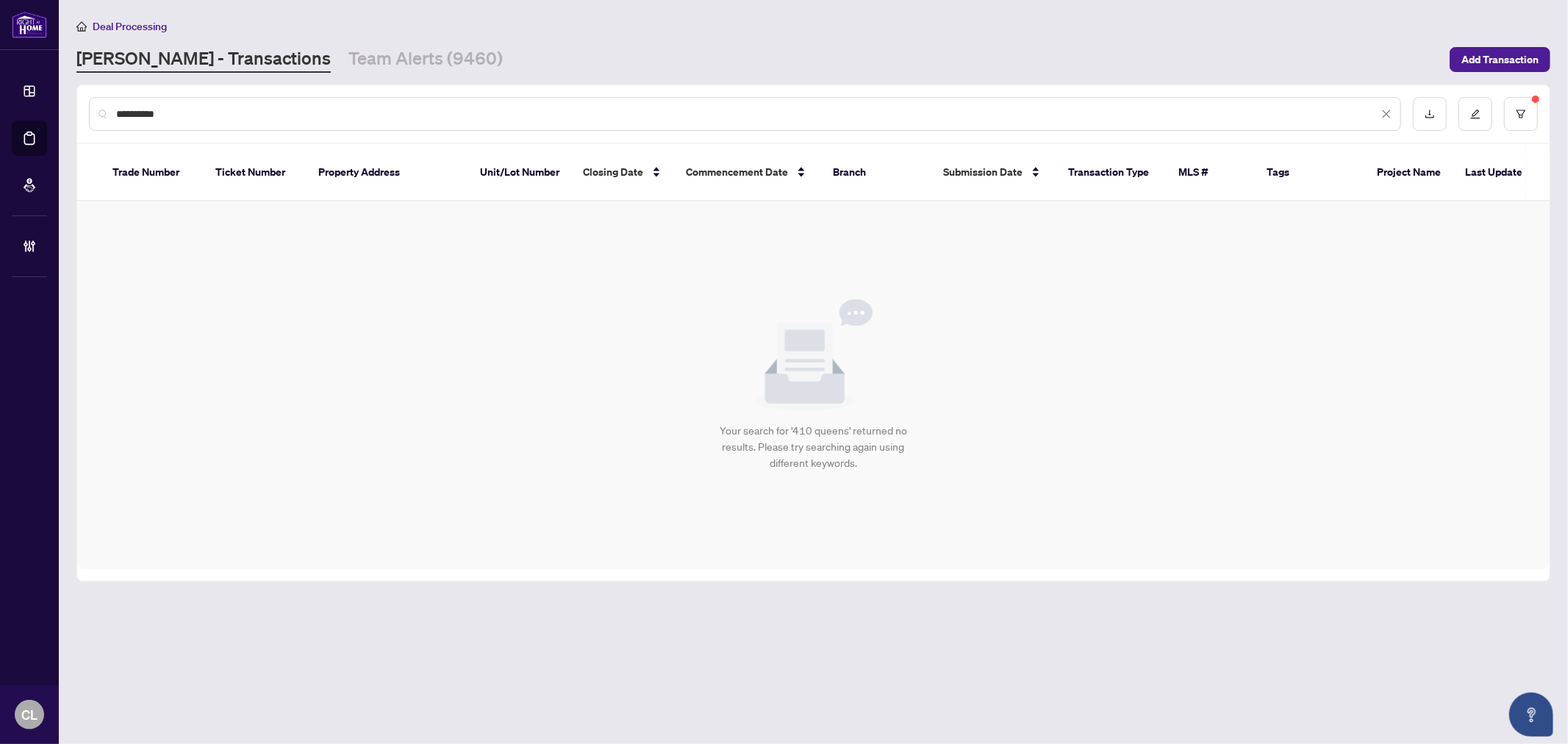
type input "**********"
